Goal: Information Seeking & Learning: Learn about a topic

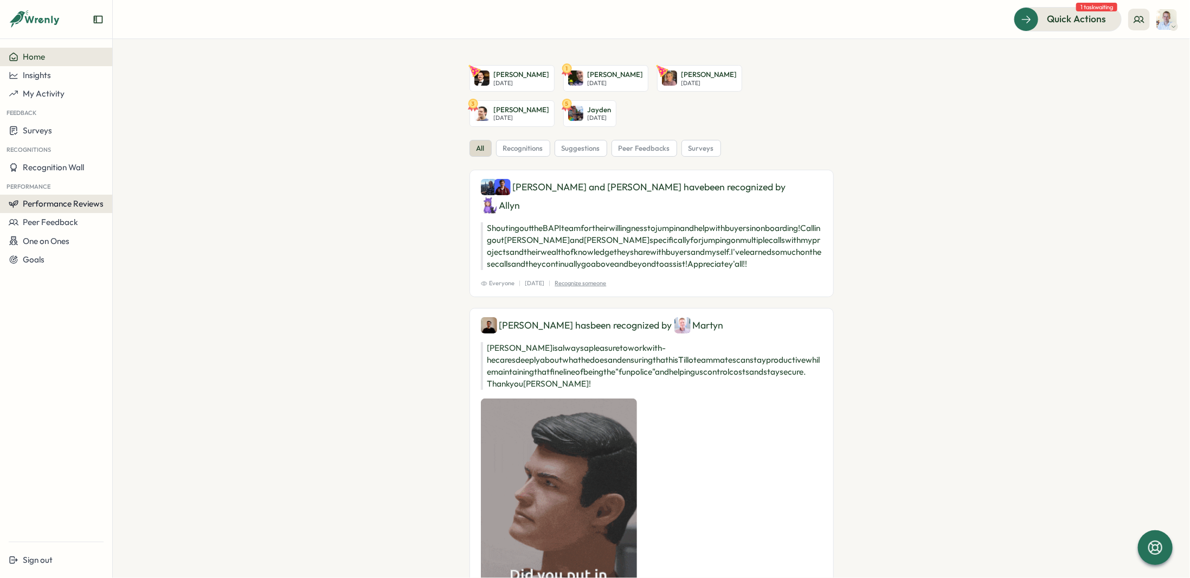
click at [57, 208] on span "Performance Reviews" at bounding box center [63, 203] width 81 height 10
click at [131, 202] on div "Reviews" at bounding box center [130, 193] width 39 height 21
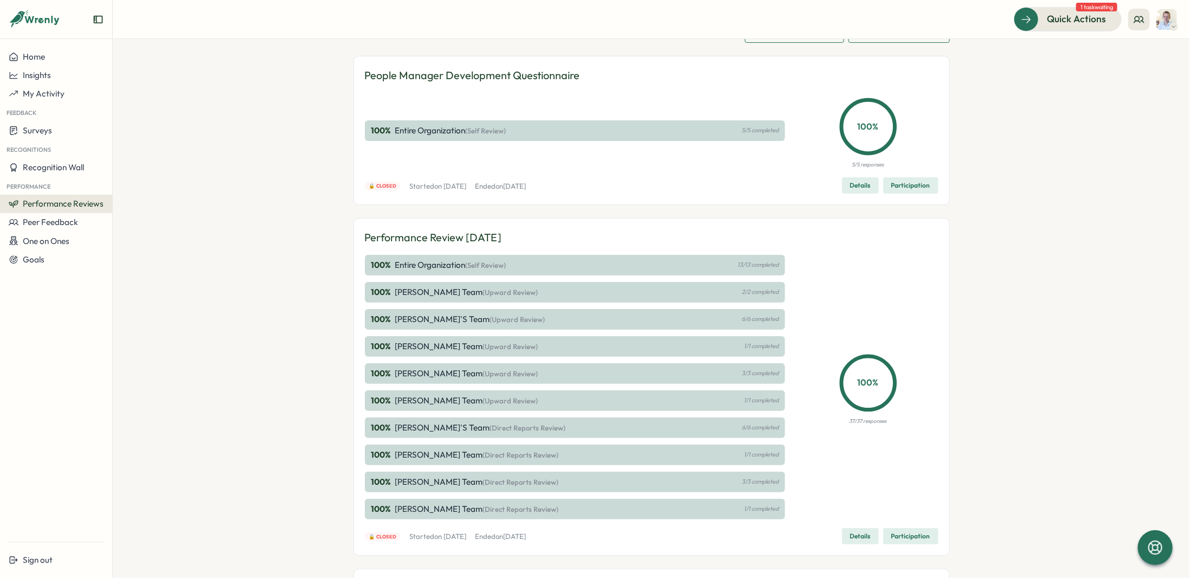
scroll to position [163, 0]
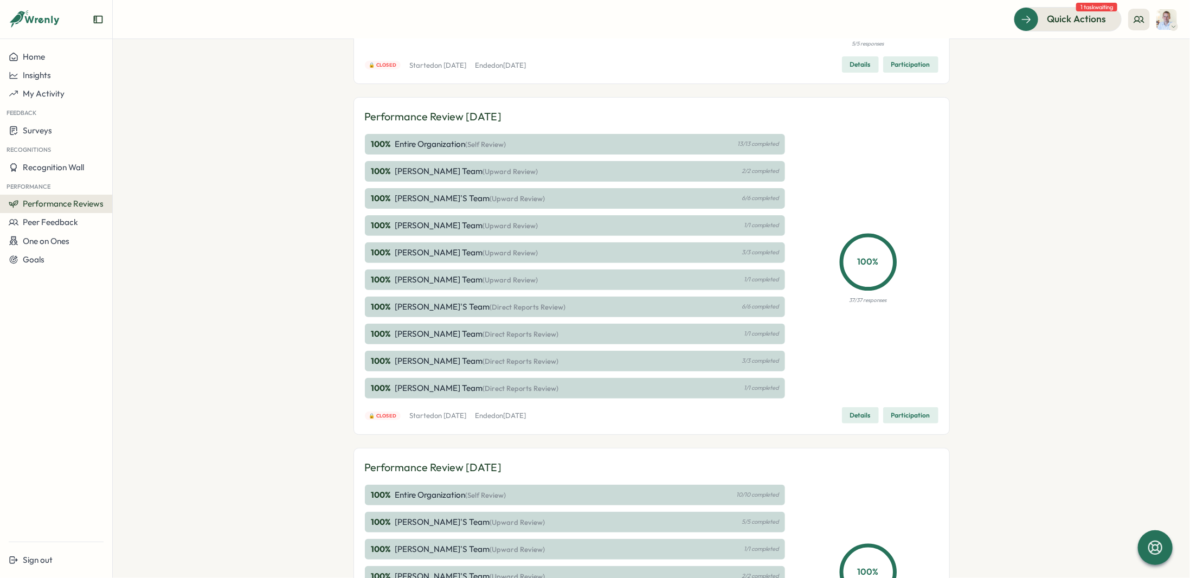
click at [379, 390] on p "100 %" at bounding box center [382, 388] width 22 height 12
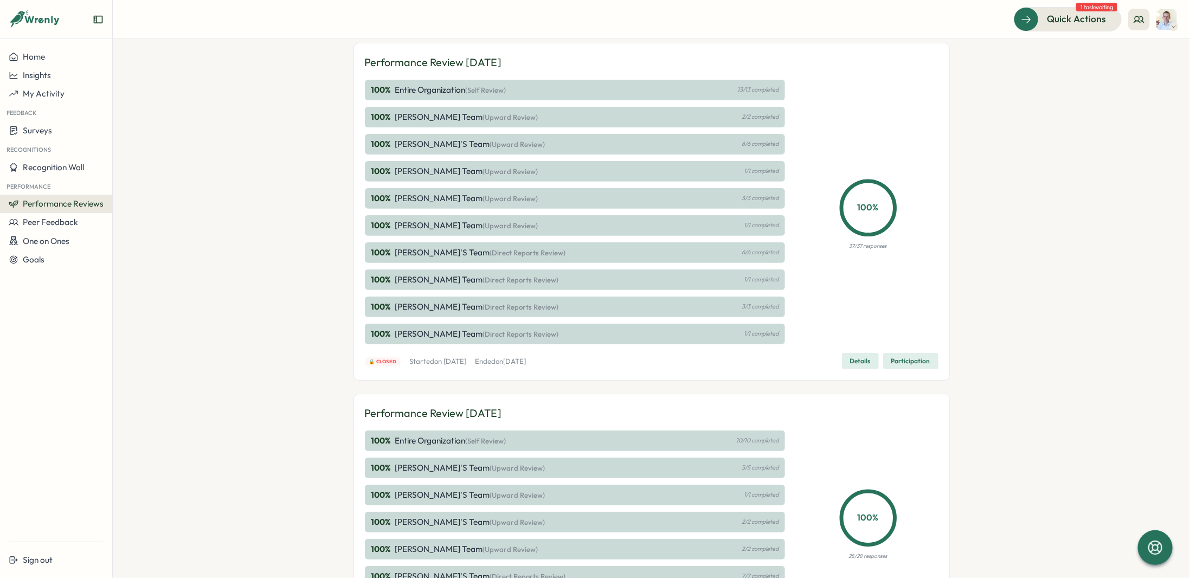
scroll to position [0, 0]
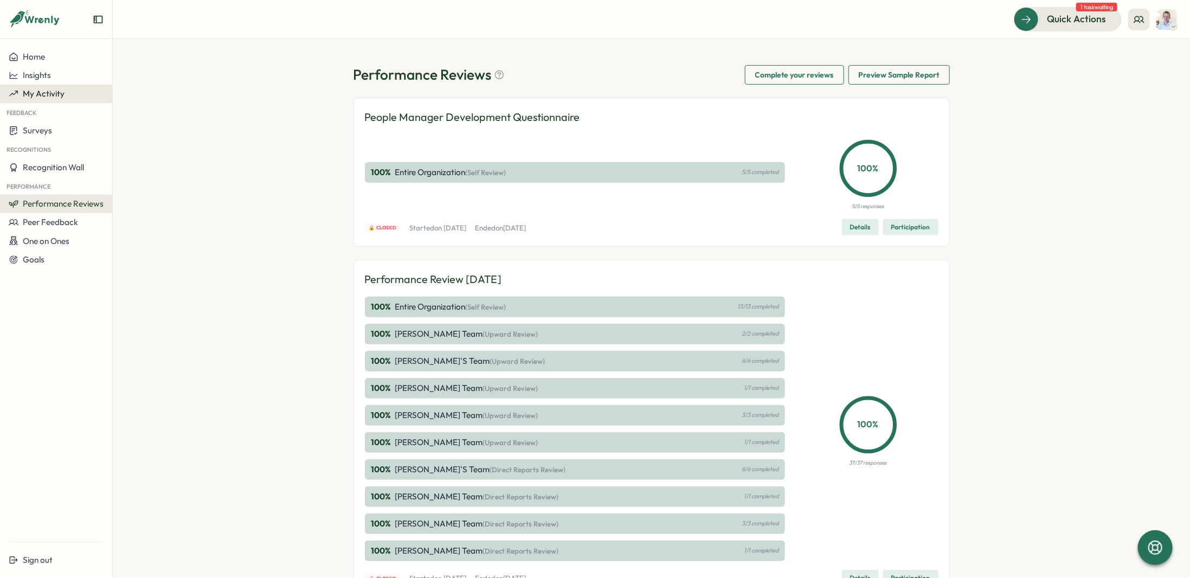
click at [33, 89] on span "My Activity" at bounding box center [44, 93] width 42 height 10
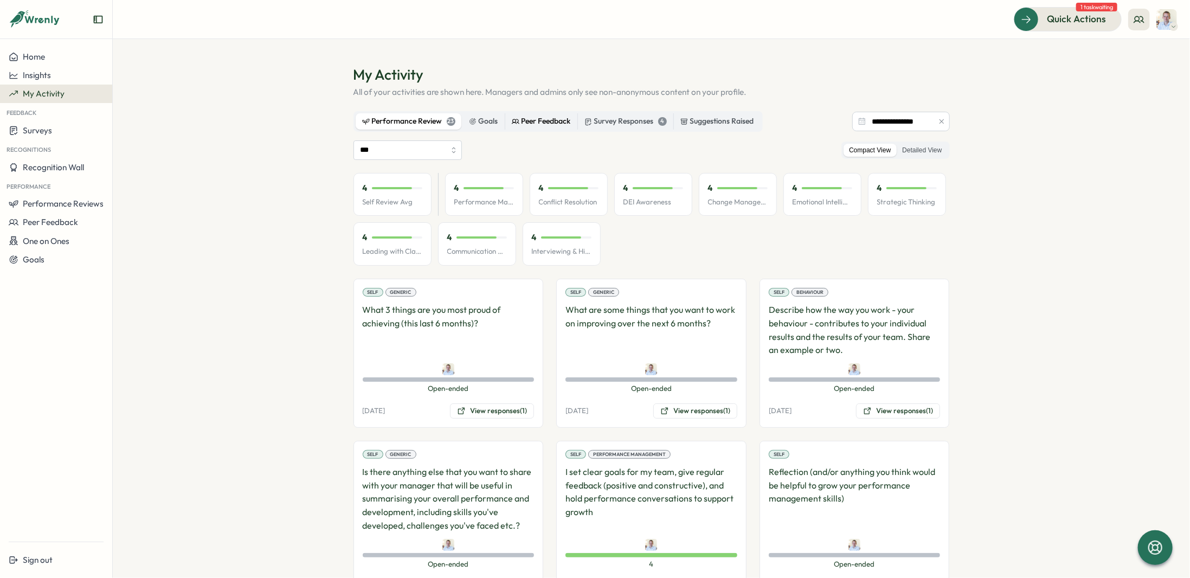
click at [562, 125] on div "Peer Feedback" at bounding box center [541, 121] width 59 height 12
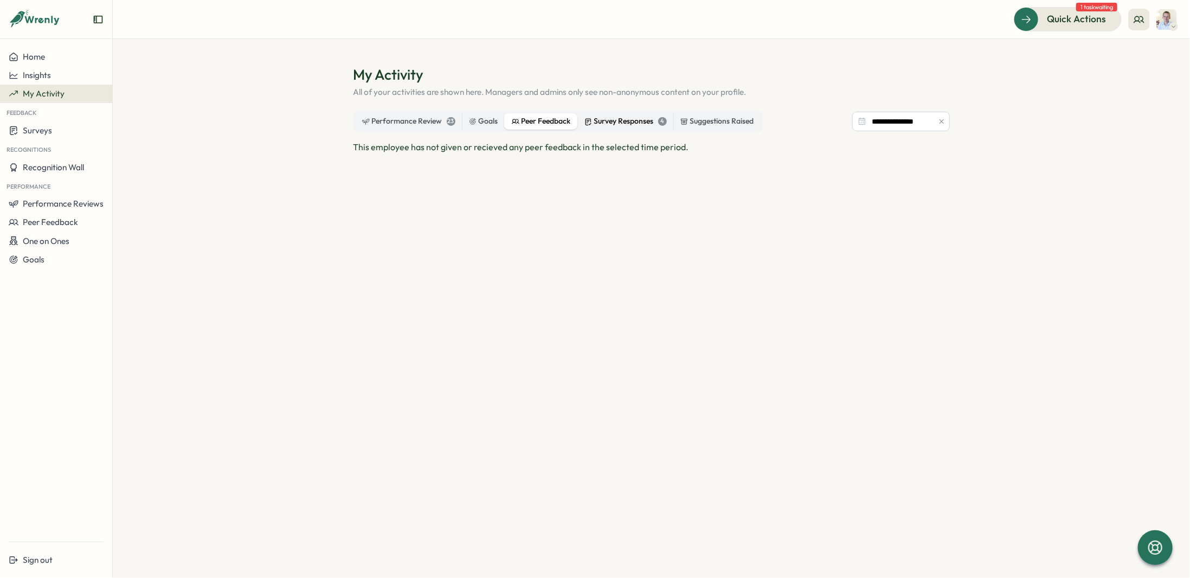
click at [618, 121] on div "Survey Responses 4" at bounding box center [625, 121] width 82 height 12
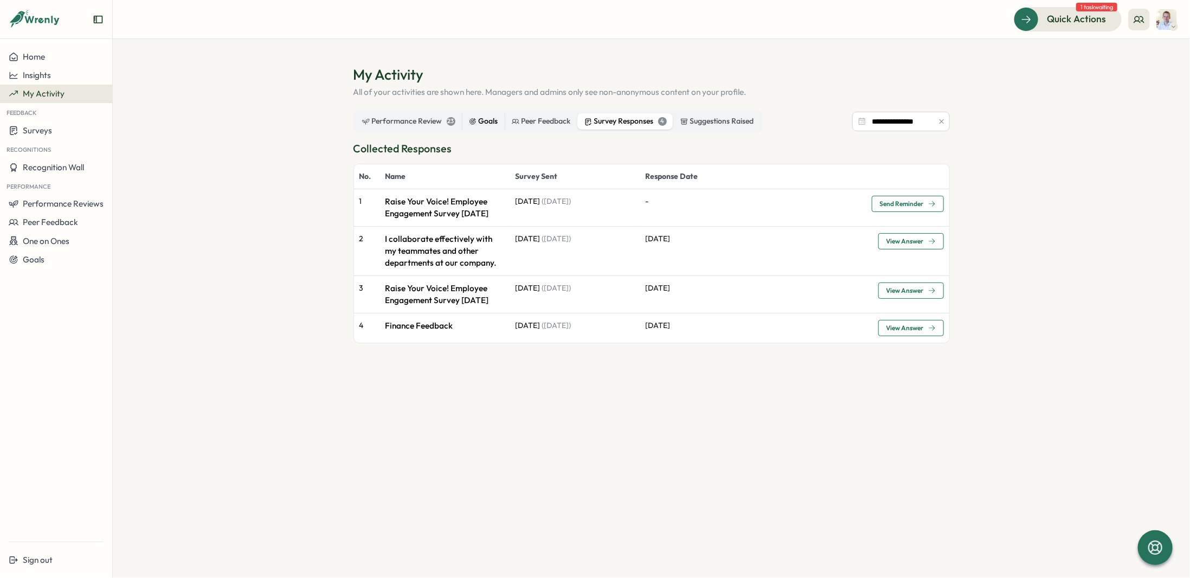
click at [493, 126] on div "Goals" at bounding box center [483, 121] width 29 height 12
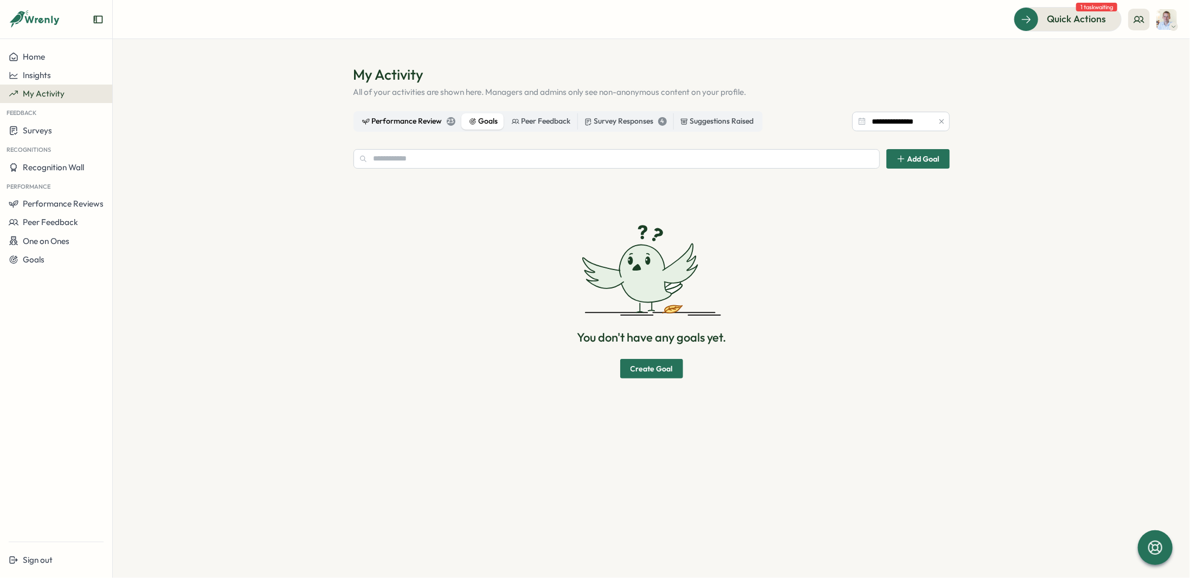
click at [424, 122] on div "Performance Review 23" at bounding box center [408, 121] width 93 height 12
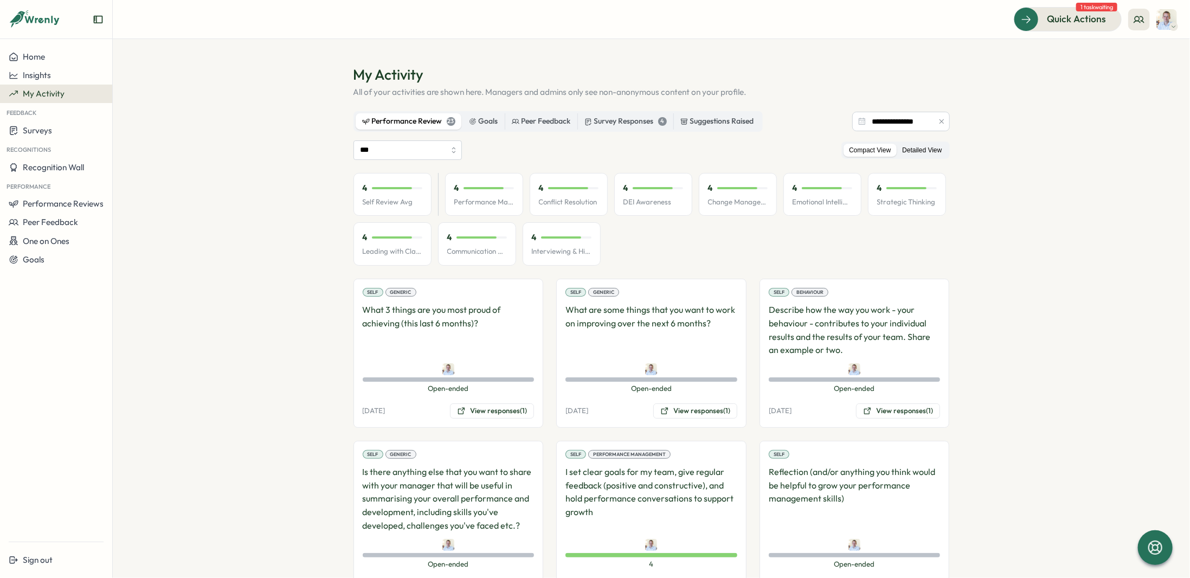
click at [934, 155] on label "Detailed View" at bounding box center [922, 151] width 50 height 14
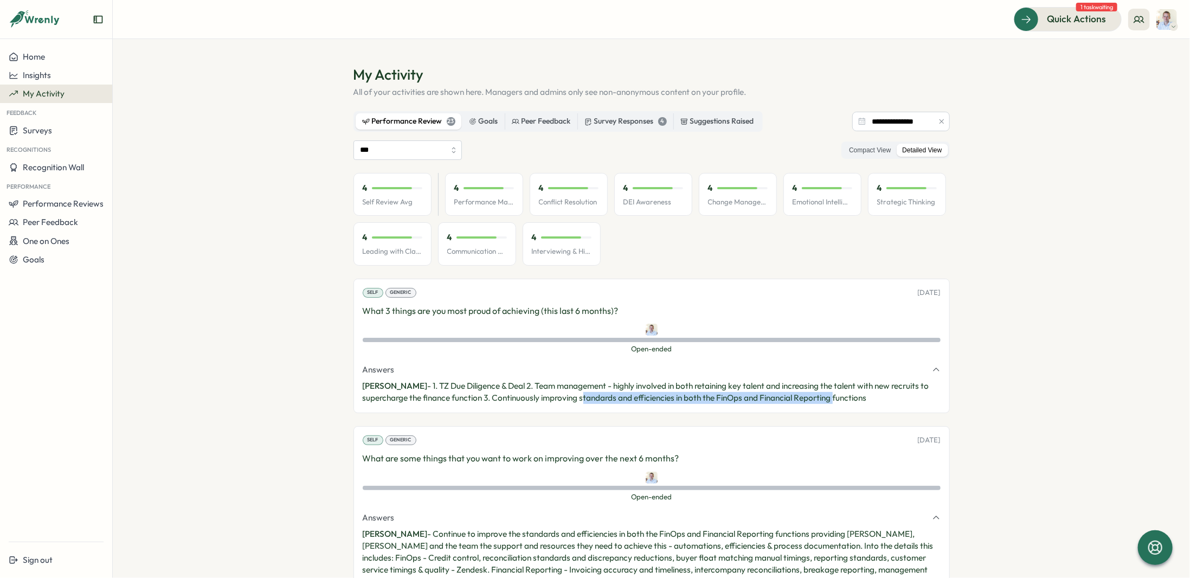
drag, startPoint x: 582, startPoint y: 397, endPoint x: 835, endPoint y: 393, distance: 252.7
click at [835, 393] on p "[PERSON_NAME] - 1. TZ Due Diligence & Deal 2. Team management - highly involved…" at bounding box center [652, 392] width 578 height 24
click at [851, 393] on p "[PERSON_NAME] - 1. TZ Due Diligence & Deal 2. Team management - highly involved…" at bounding box center [652, 392] width 578 height 24
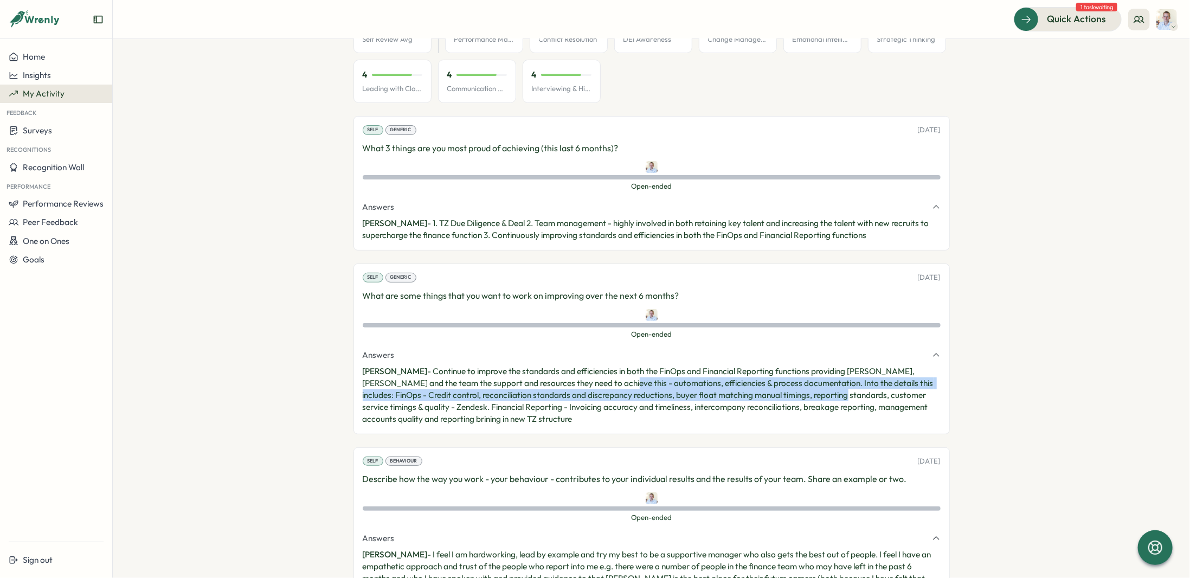
drag, startPoint x: 583, startPoint y: 379, endPoint x: 796, endPoint y: 388, distance: 213.2
click at [794, 388] on p "[PERSON_NAME] - Continue to improve the standards and efficiencies in both the …" at bounding box center [652, 395] width 578 height 60
click at [803, 384] on p "[PERSON_NAME] - Continue to improve the standards and efficiencies in both the …" at bounding box center [652, 395] width 578 height 60
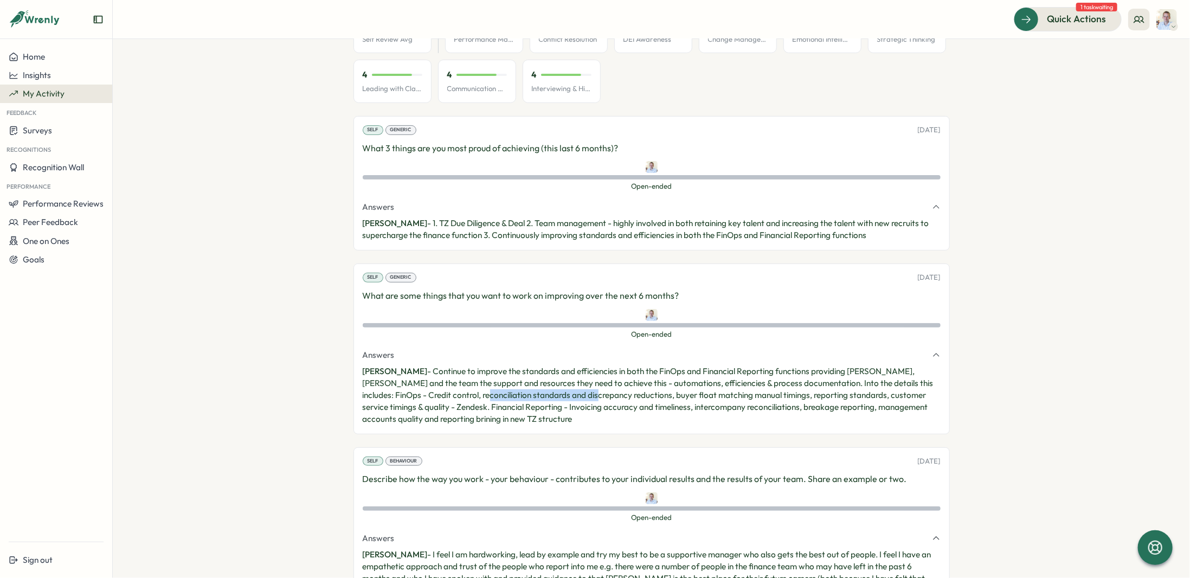
drag, startPoint x: 436, startPoint y: 394, endPoint x: 545, endPoint y: 397, distance: 109.0
click at [545, 397] on p "[PERSON_NAME] - Continue to improve the standards and efficiencies in both the …" at bounding box center [652, 395] width 578 height 60
drag, startPoint x: 573, startPoint y: 393, endPoint x: 855, endPoint y: 394, distance: 282.5
click at [855, 394] on p "[PERSON_NAME] - Continue to improve the standards and efficiencies in both the …" at bounding box center [652, 395] width 578 height 60
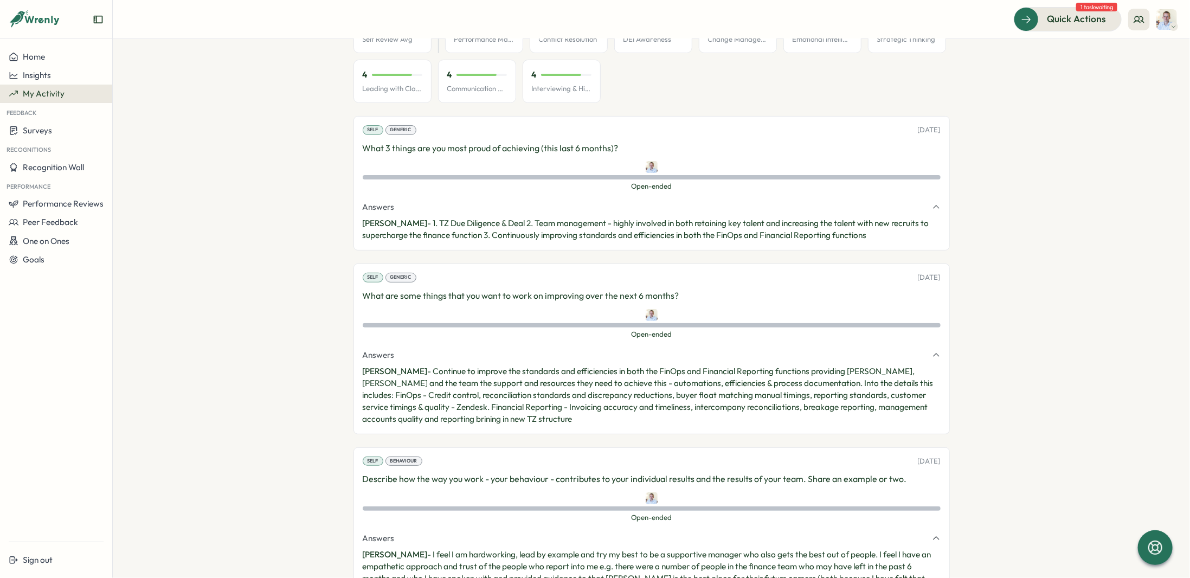
click at [862, 395] on p "[PERSON_NAME] - Continue to improve the standards and efficiencies in both the …" at bounding box center [652, 395] width 578 height 60
drag, startPoint x: 420, startPoint y: 406, endPoint x: 541, endPoint y: 409, distance: 120.4
click at [541, 409] on p "[PERSON_NAME] - Continue to improve the standards and efficiencies in both the …" at bounding box center [652, 395] width 578 height 60
click at [565, 409] on p "[PERSON_NAME] - Continue to improve the standards and efficiencies in both the …" at bounding box center [652, 395] width 578 height 60
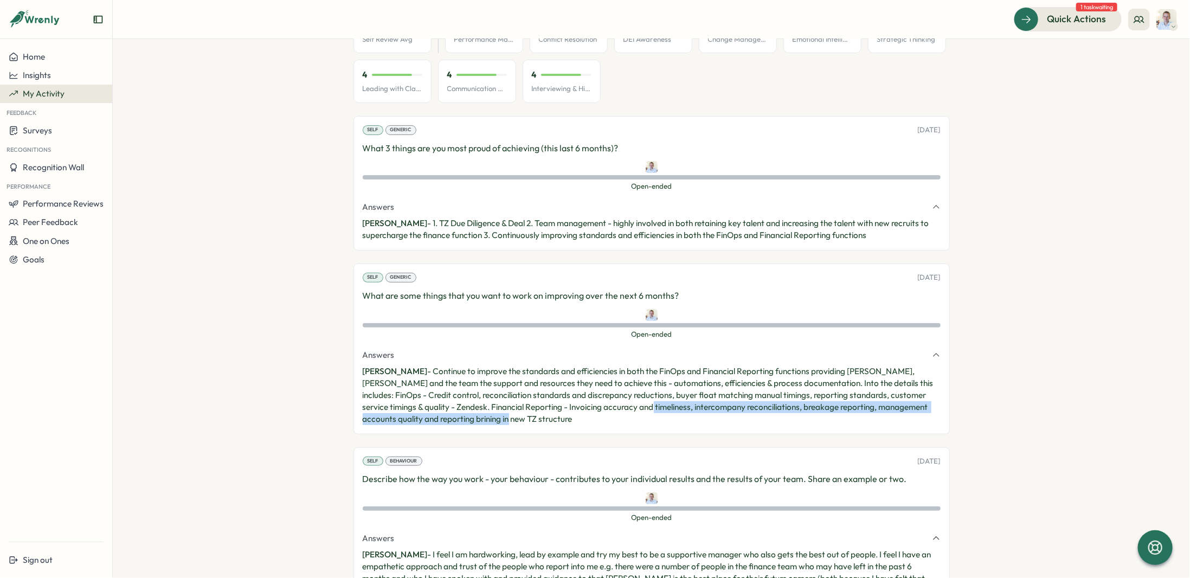
drag, startPoint x: 593, startPoint y: 408, endPoint x: 658, endPoint y: 421, distance: 66.3
click at [658, 421] on p "[PERSON_NAME] - Continue to improve the standards and efficiencies in both the …" at bounding box center [652, 395] width 578 height 60
drag, startPoint x: 685, startPoint y: 408, endPoint x: 722, endPoint y: 425, distance: 40.7
click at [722, 425] on div "Self Generic [DATE] What are some things that you want to work on improving ove…" at bounding box center [651, 348] width 596 height 170
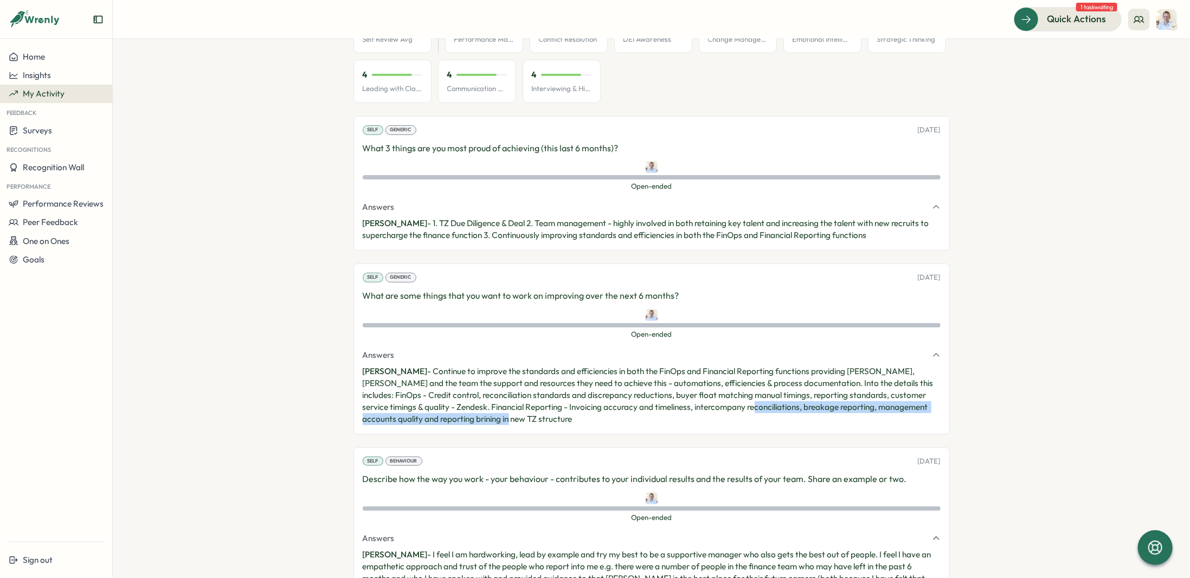
click at [722, 425] on div "Self Generic [DATE] What are some things that you want to work on improving ove…" at bounding box center [651, 348] width 596 height 170
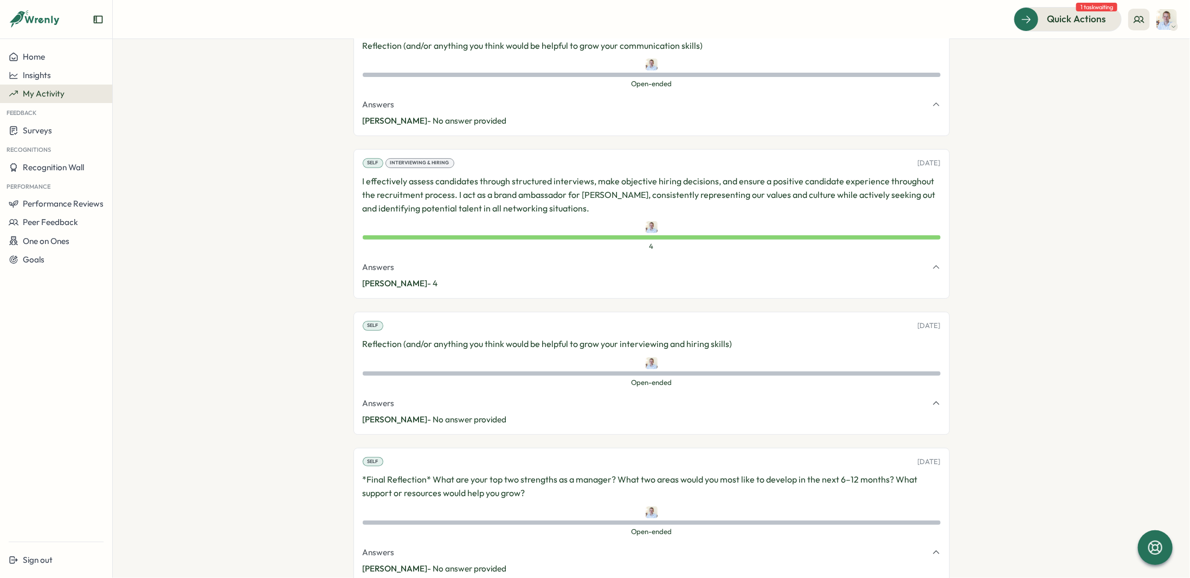
scroll to position [3034, 0]
